Goal: Information Seeking & Learning: Learn about a topic

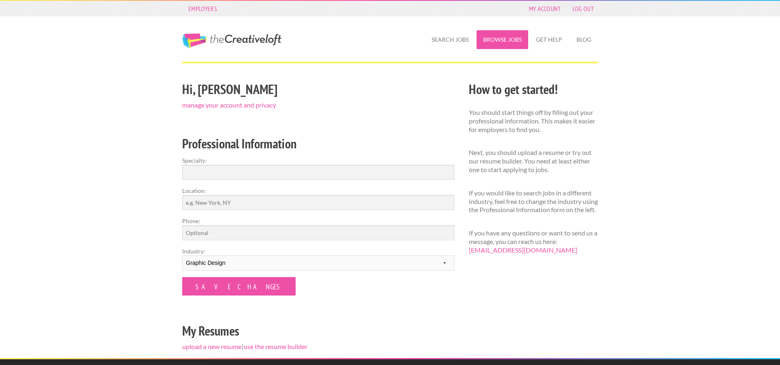
click at [509, 39] on link "Browse Jobs" at bounding box center [502, 39] width 52 height 19
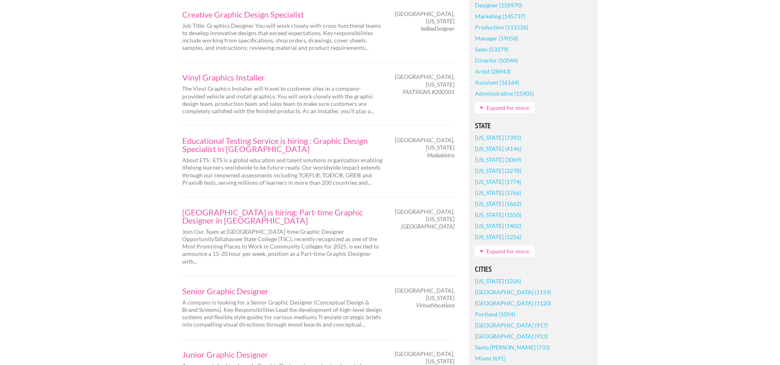
scroll to position [409, 0]
click at [514, 252] on link "Expand for more" at bounding box center [505, 250] width 60 height 11
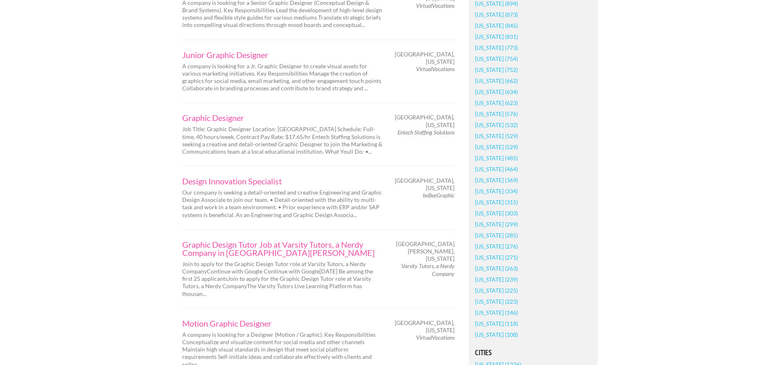
scroll to position [696, 0]
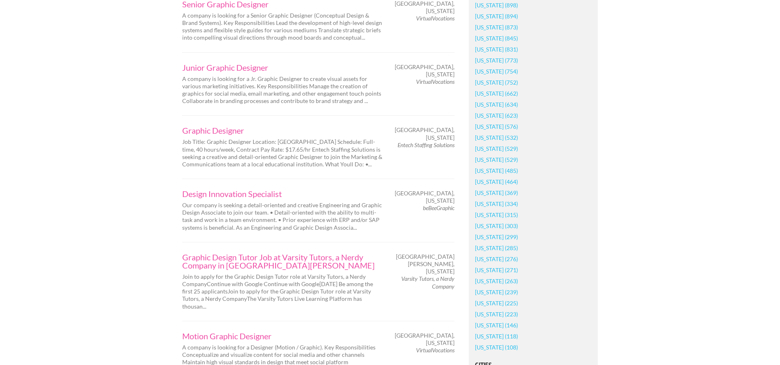
click at [501, 61] on link "[US_STATE] (773)" at bounding box center [496, 60] width 43 height 11
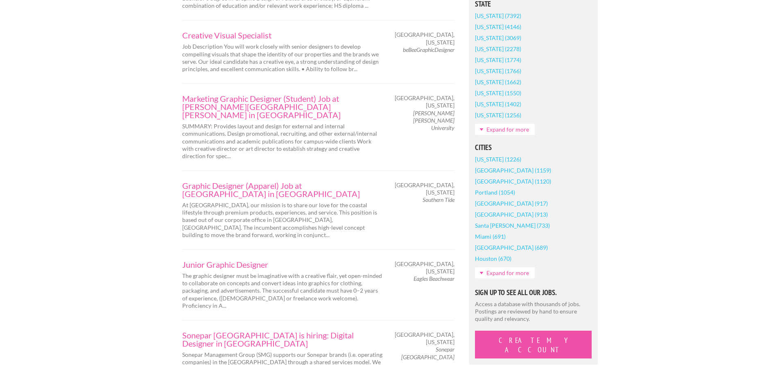
scroll to position [573, 0]
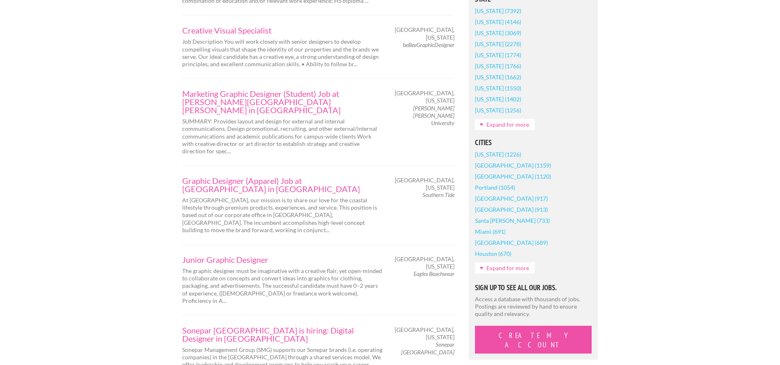
click at [493, 268] on link "Expand for more" at bounding box center [505, 268] width 60 height 11
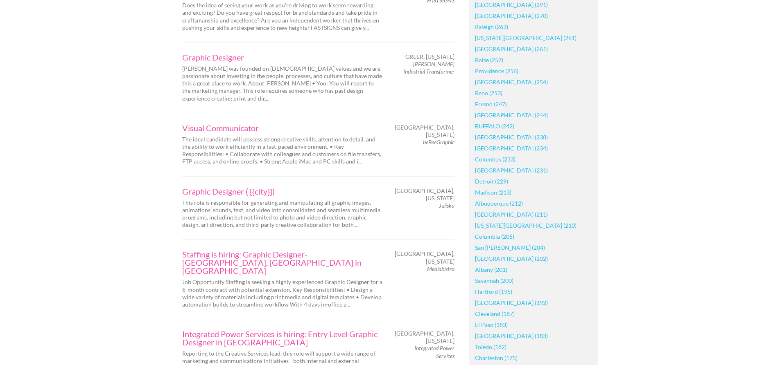
scroll to position [1228, 0]
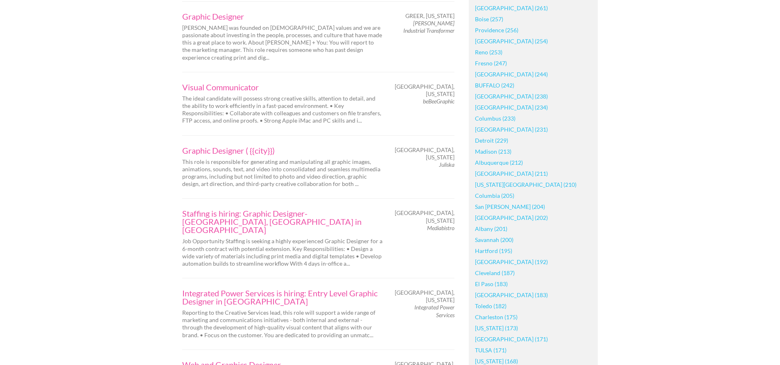
click at [490, 316] on link "Charleston (175)" at bounding box center [496, 317] width 43 height 11
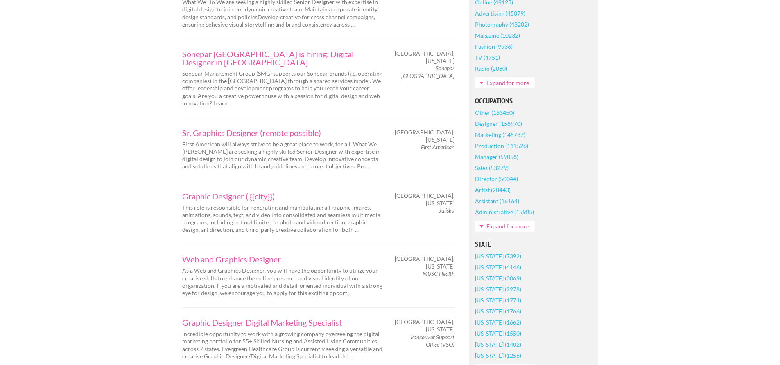
scroll to position [82, 0]
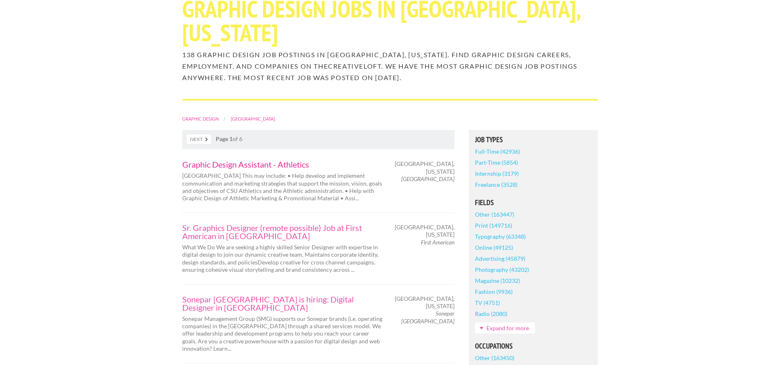
click at [230, 163] on link "Graphic Design Assistant - Athletics" at bounding box center [282, 164] width 201 height 8
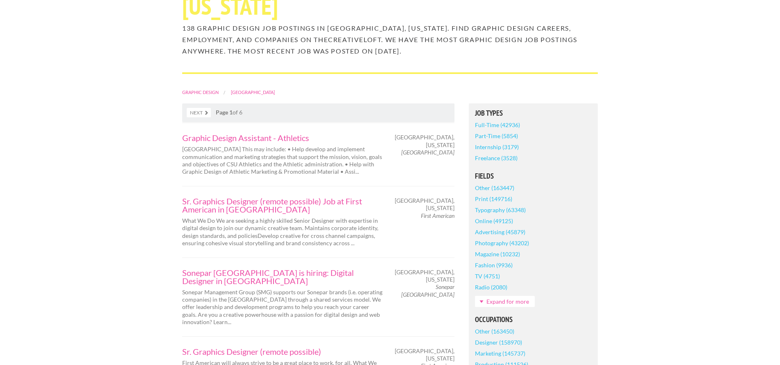
scroll to position [123, 0]
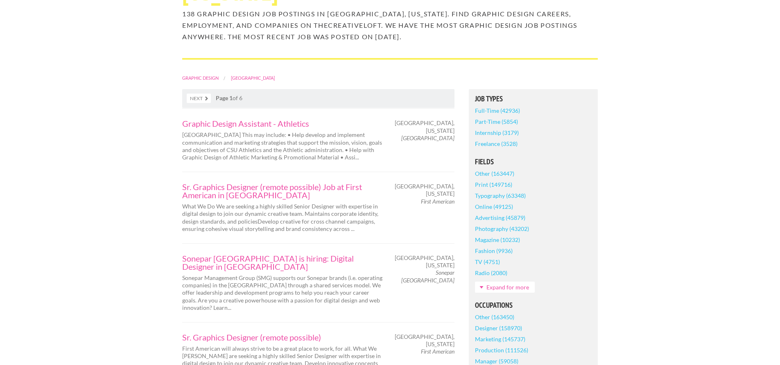
click at [480, 112] on link "Full-Time (42936)" at bounding box center [497, 110] width 45 height 11
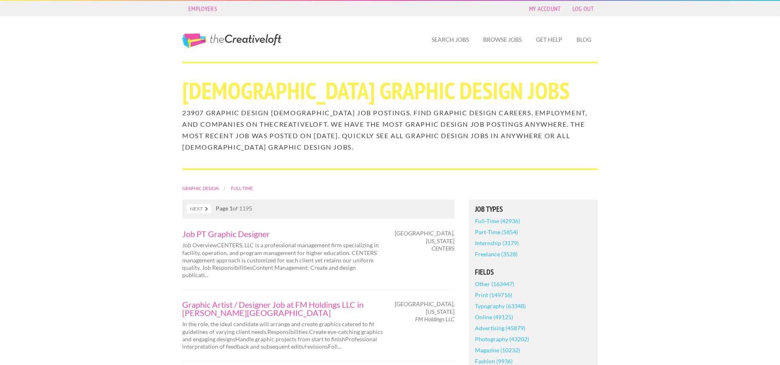
click at [495, 221] on link "Full-Time (42936)" at bounding box center [497, 221] width 45 height 11
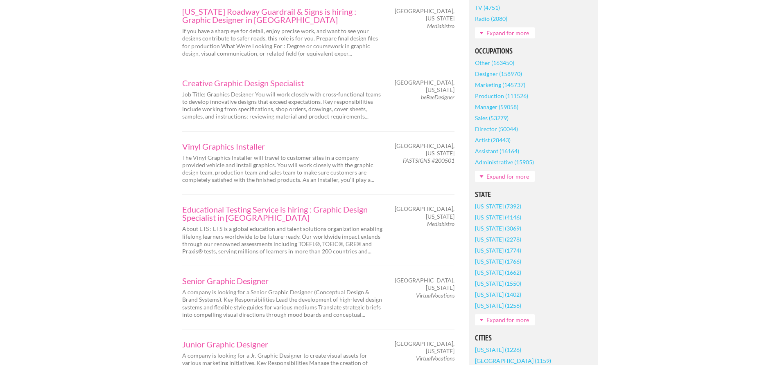
scroll to position [368, 0]
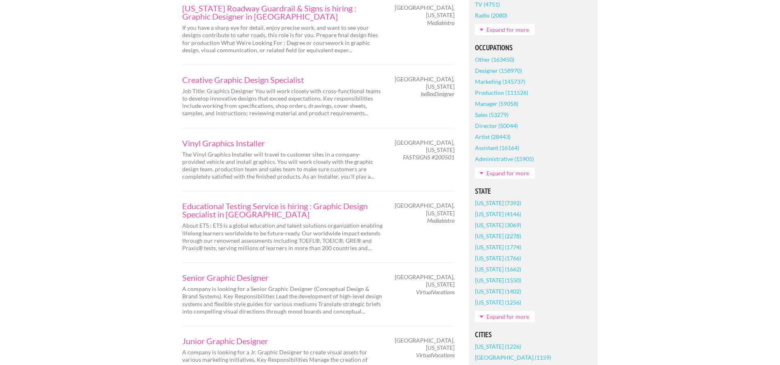
click at [512, 320] on link "Expand for more" at bounding box center [505, 316] width 60 height 11
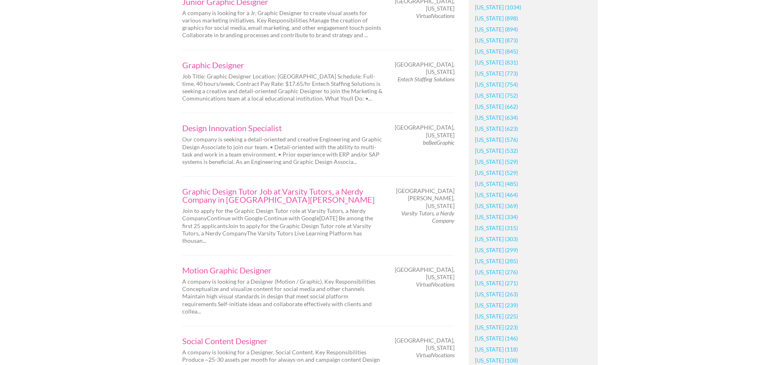
scroll to position [737, 0]
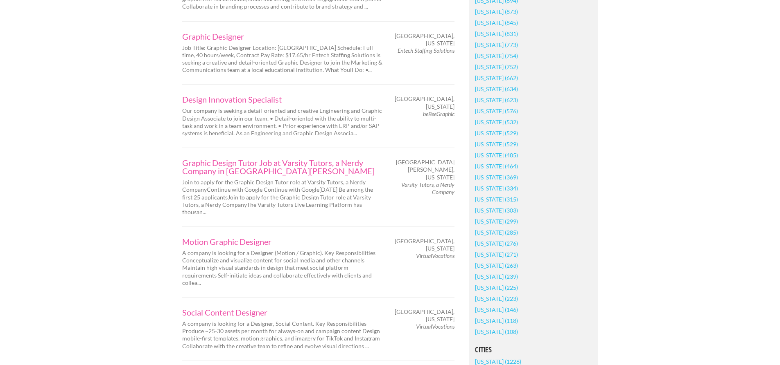
click at [503, 44] on link "[US_STATE] (773)" at bounding box center [496, 44] width 43 height 11
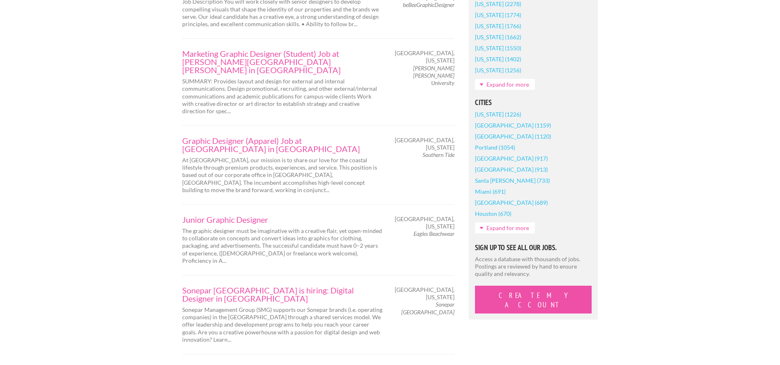
scroll to position [614, 0]
click at [512, 227] on link "Expand for more" at bounding box center [505, 227] width 60 height 11
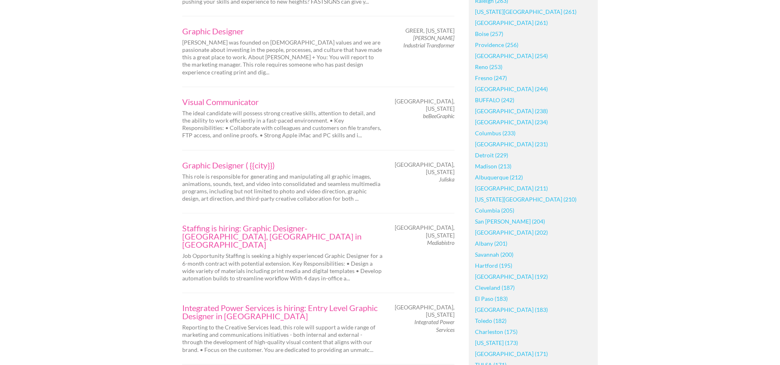
scroll to position [1228, 0]
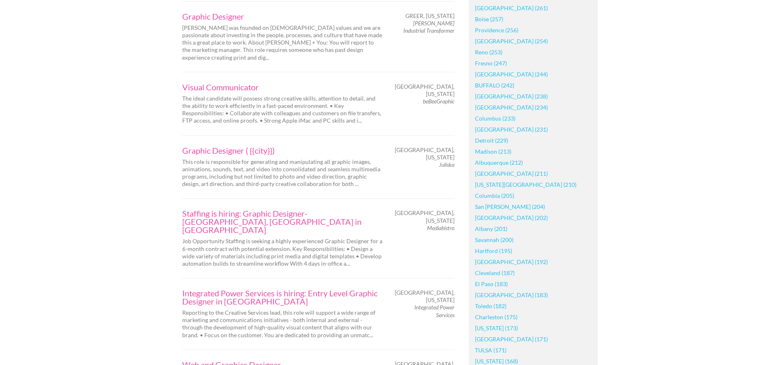
click at [498, 316] on link "Charleston (175)" at bounding box center [496, 317] width 43 height 11
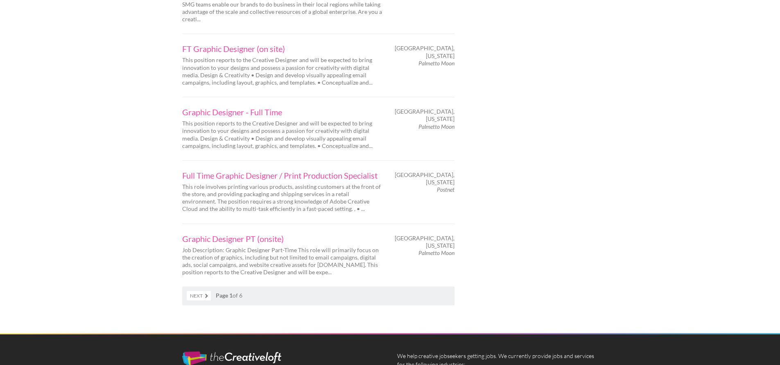
scroll to position [1310, 0]
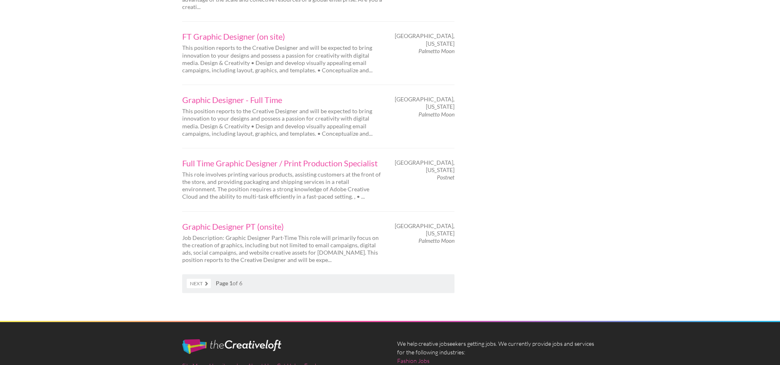
click at [206, 279] on link "Next" at bounding box center [199, 283] width 24 height 9
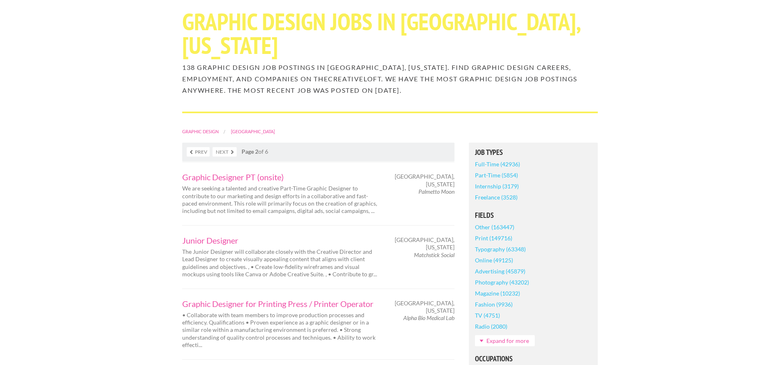
scroll to position [82, 0]
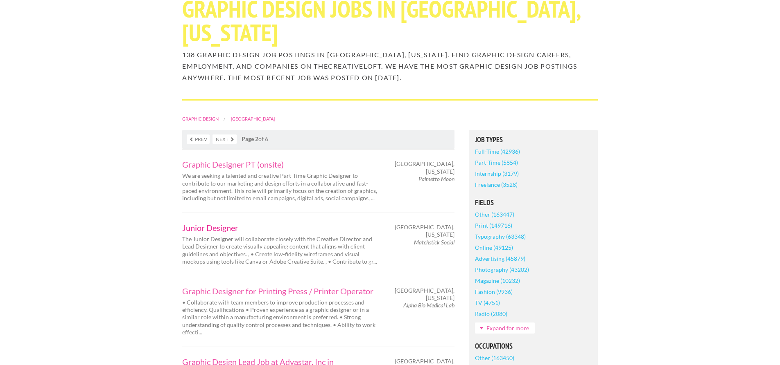
click at [199, 228] on link "Junior Designer" at bounding box center [282, 228] width 201 height 8
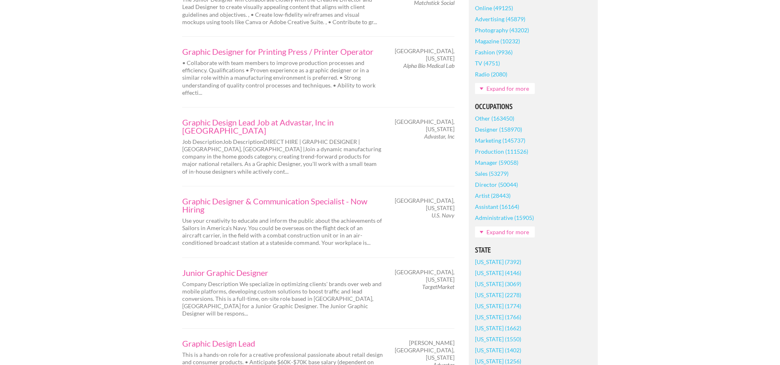
scroll to position [327, 0]
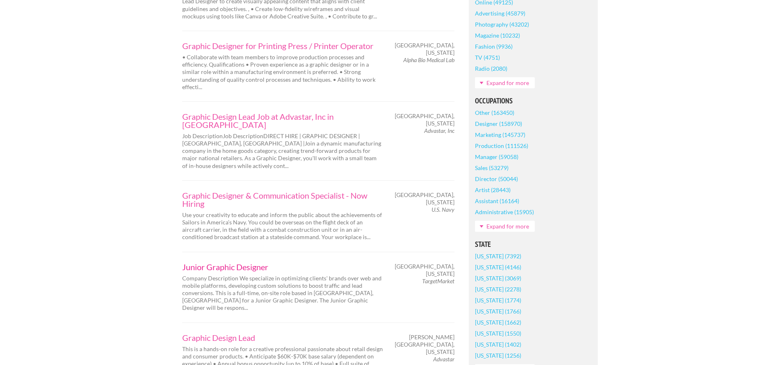
click at [226, 263] on link "Junior Graphic Designer" at bounding box center [282, 267] width 201 height 8
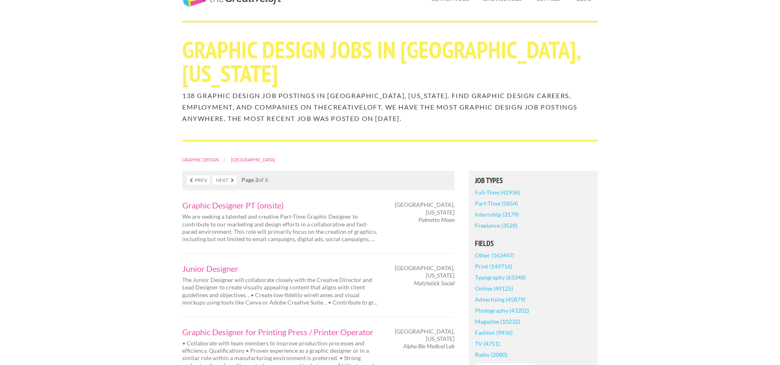
scroll to position [0, 0]
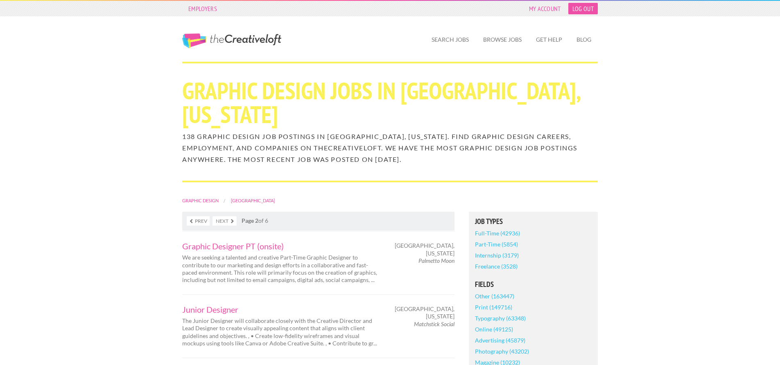
click at [584, 7] on link "Log Out" at bounding box center [582, 8] width 29 height 11
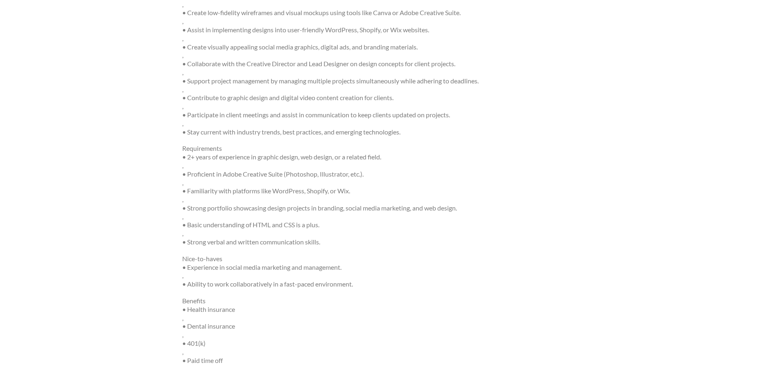
scroll to position [246, 0]
